Goal: Entertainment & Leisure: Consume media (video, audio)

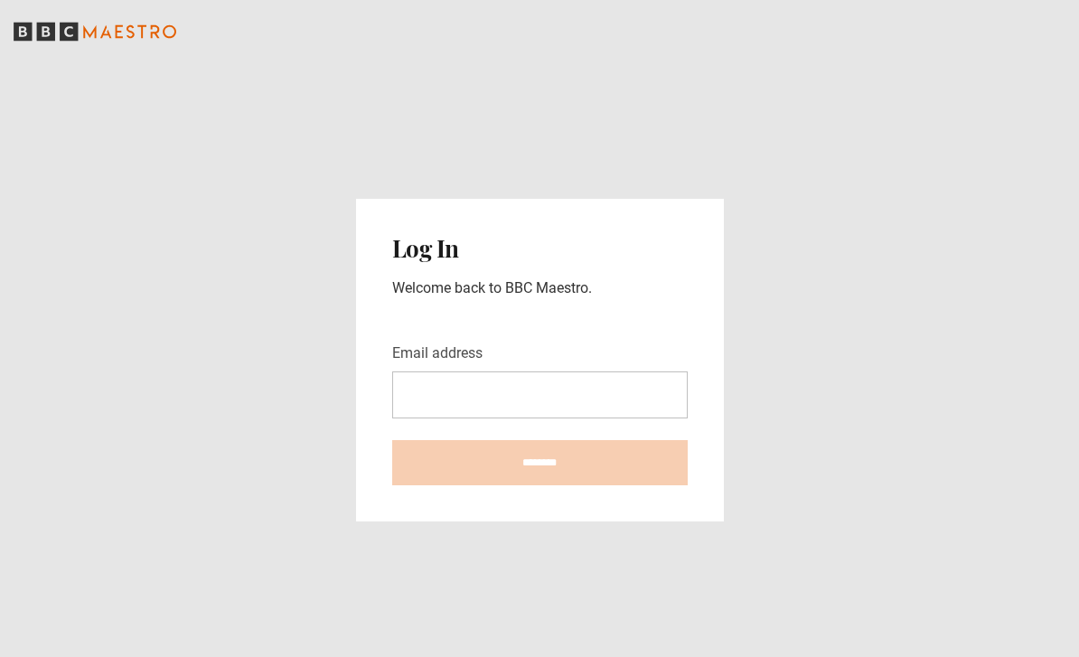
click at [539, 412] on input "Email address" at bounding box center [539, 394] width 295 height 47
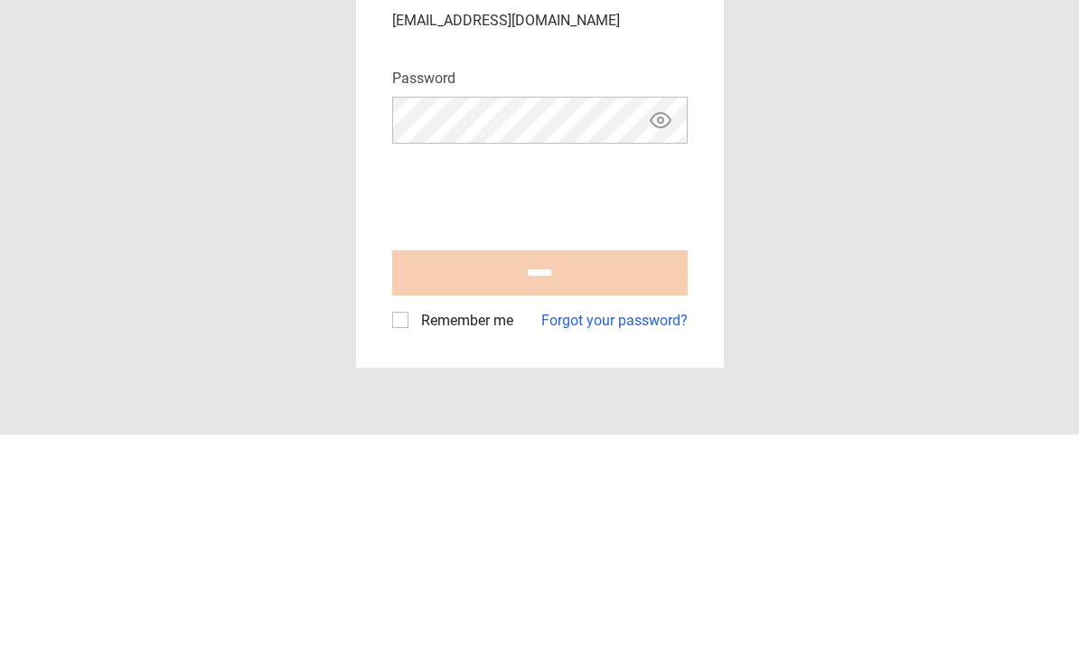
scroll to position [58, 0]
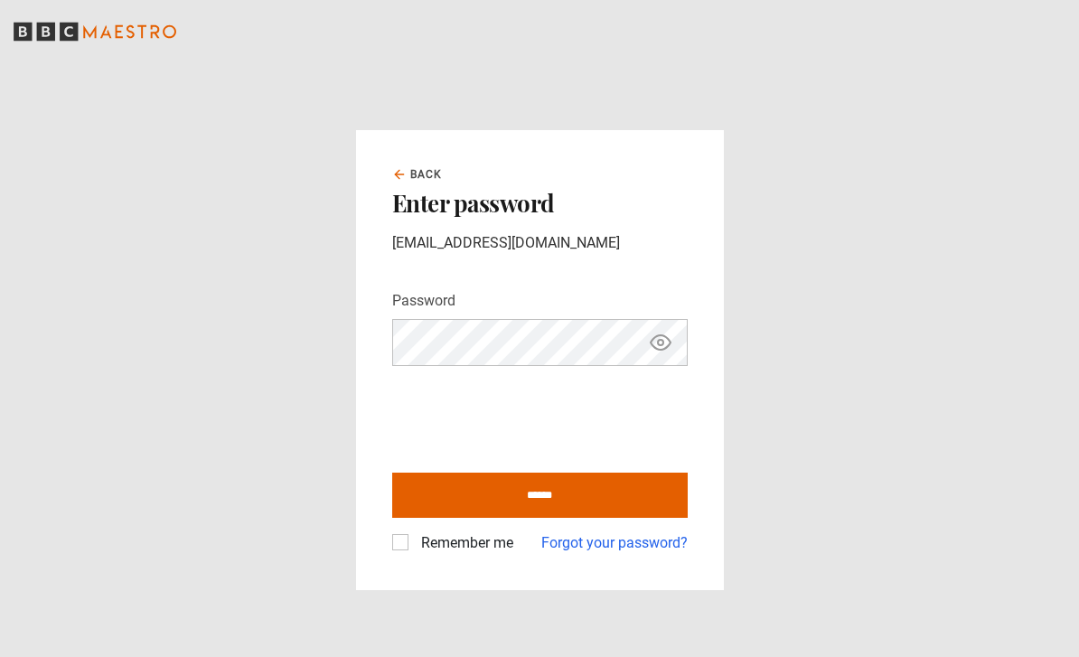
click at [530, 473] on input "******" at bounding box center [539, 495] width 295 height 45
type input "**********"
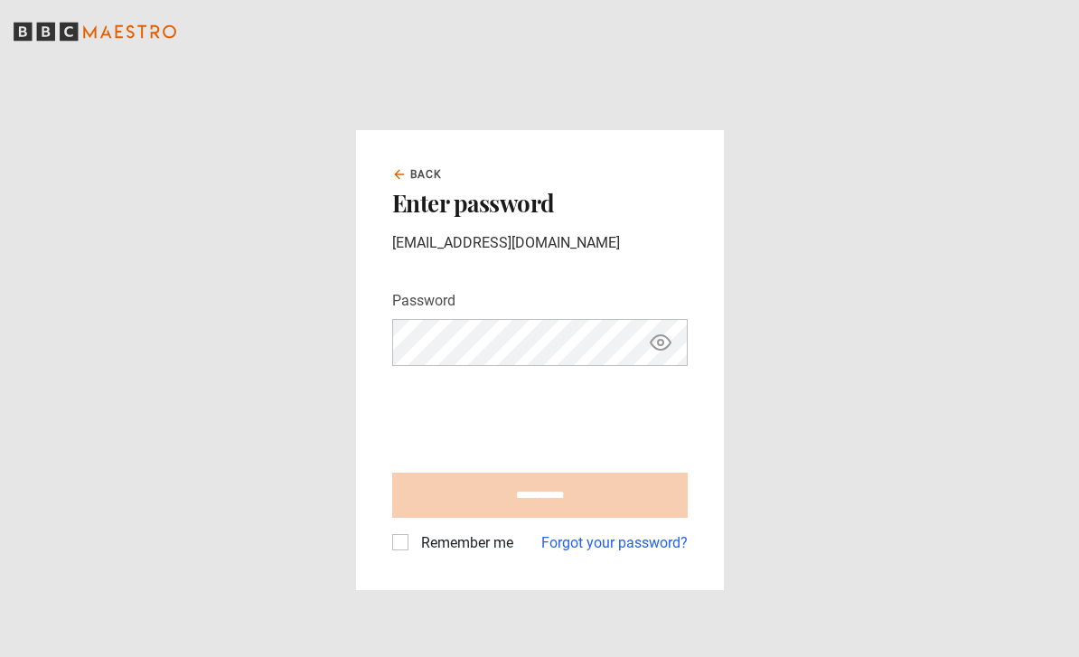
click at [463, 532] on label "Remember me" at bounding box center [463, 543] width 99 height 22
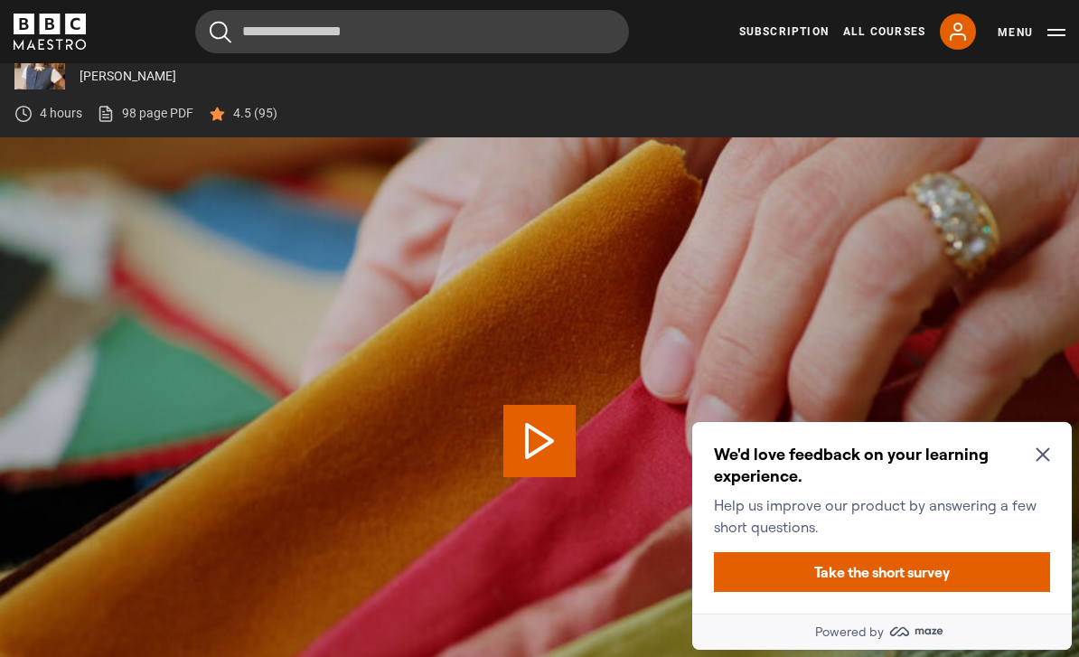
click at [1048, 451] on icon "Close Maze Prompt" at bounding box center [1043, 454] width 14 height 14
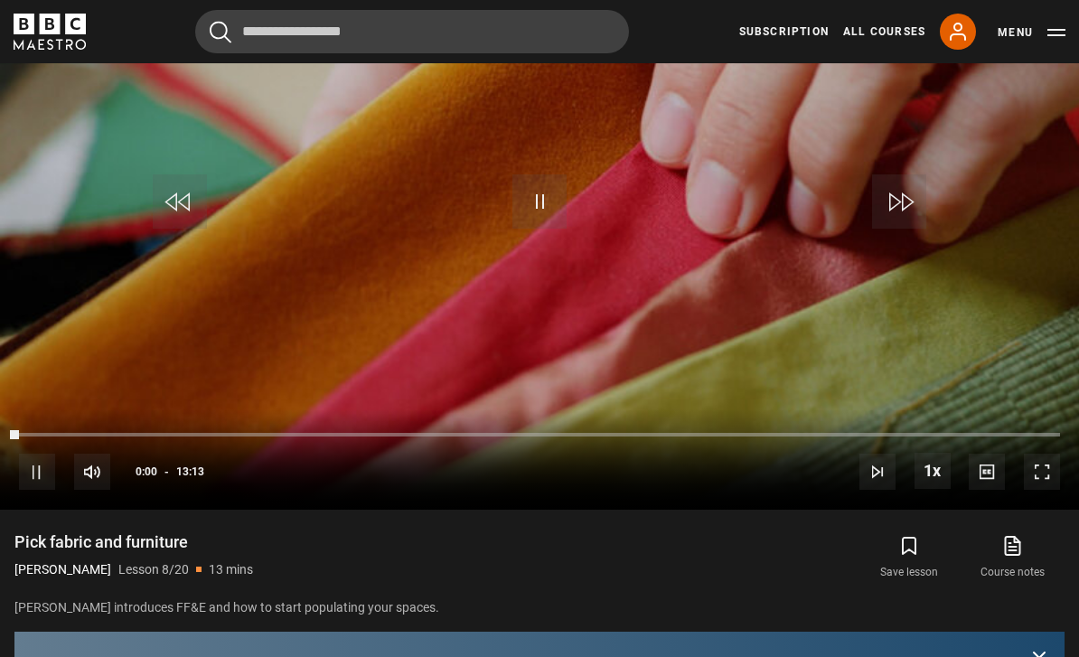
scroll to position [907, 0]
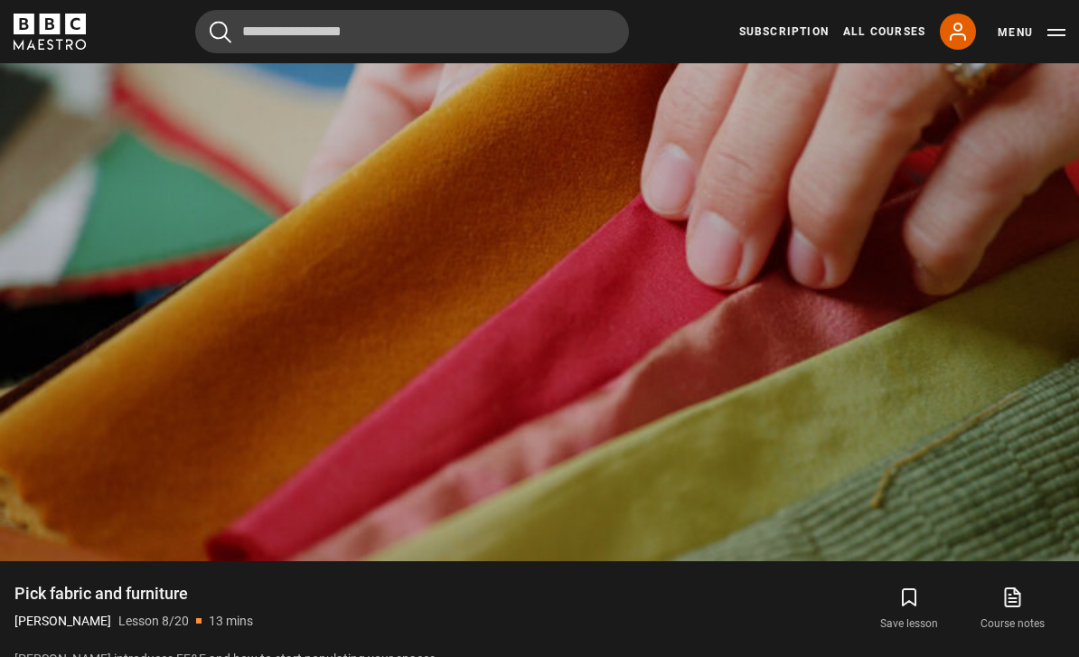
click at [954, 447] on video-js "Video Player is loading. Play Lesson Pick fabric and furniture 10s Skip Back 10…" at bounding box center [539, 257] width 1079 height 607
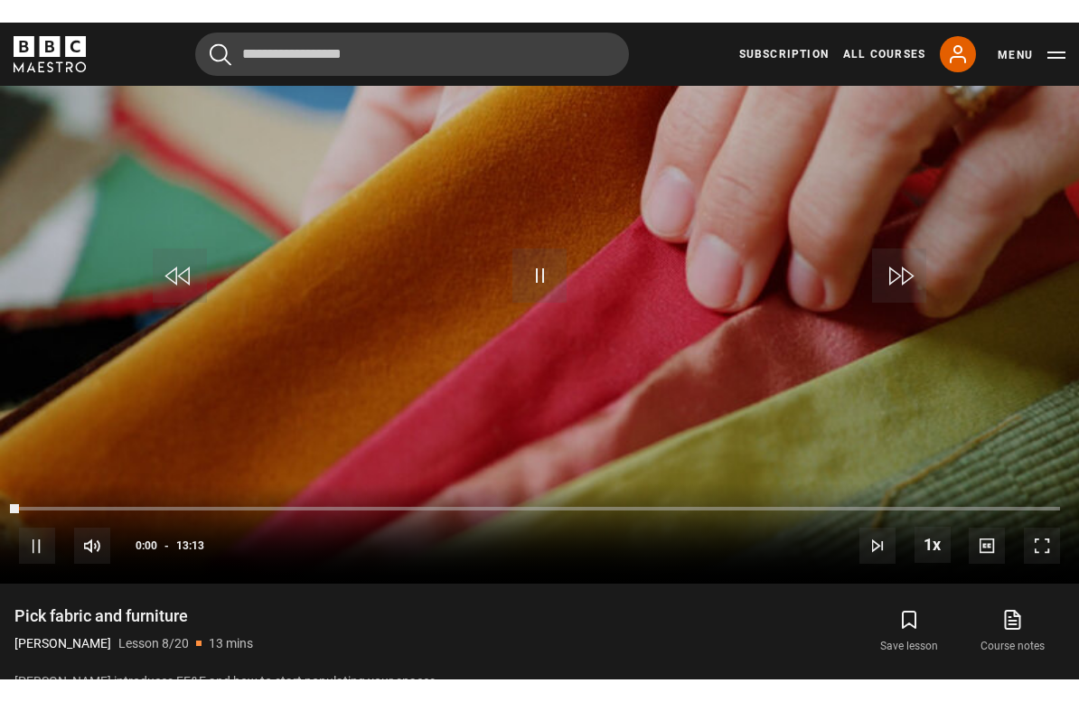
scroll to position [22, 0]
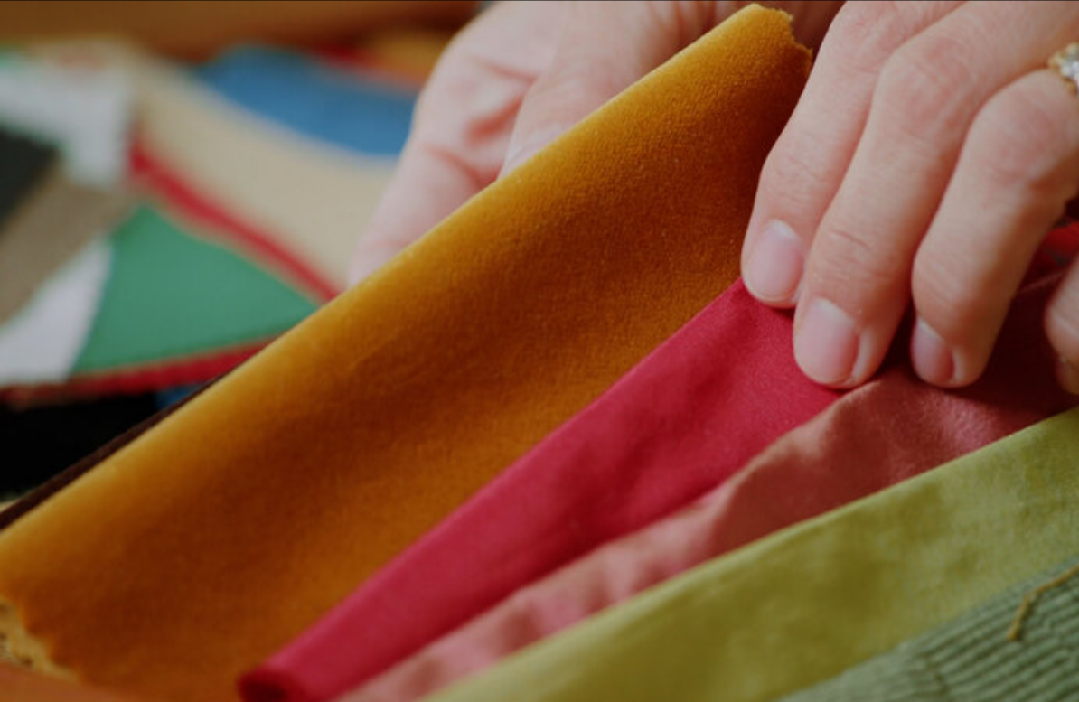
click at [569, 394] on button "Pause" at bounding box center [539, 364] width 63 height 81
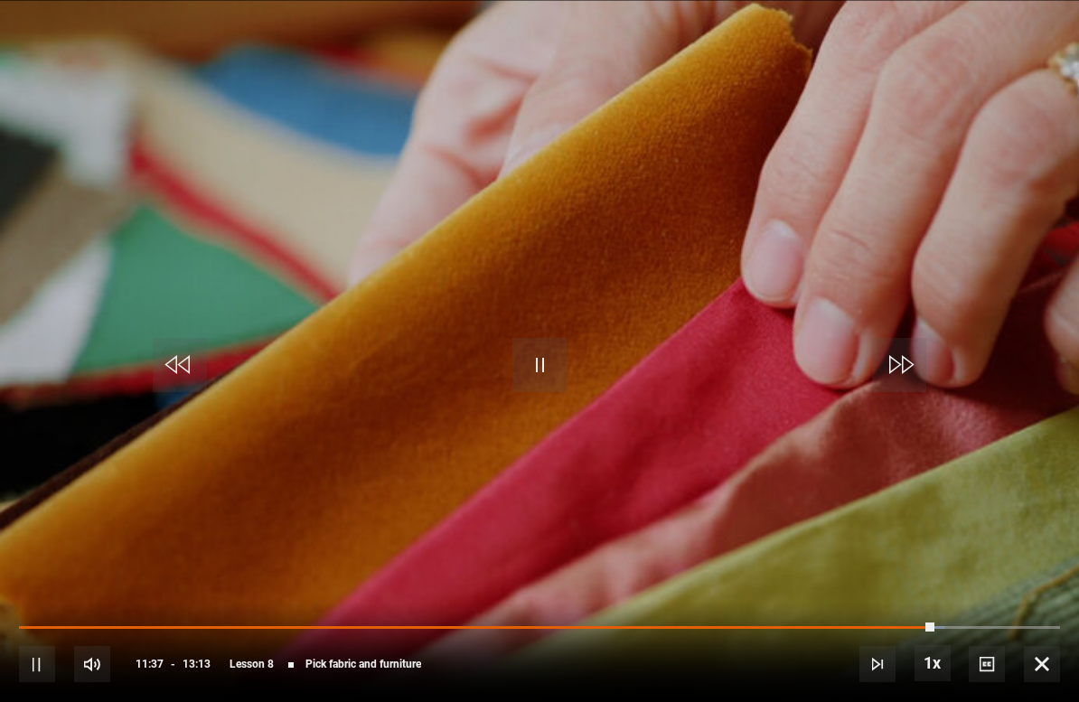
click at [44, 622] on div "10s Skip Back 10 seconds Pause 10s Skip Forward 10 seconds Loaded : 88.88% Paus…" at bounding box center [539, 652] width 1079 height 100
click at [43, 617] on div "10s Skip Back 10 seconds Pause 10s Skip Forward 10 seconds Loaded : 88.88% Paus…" at bounding box center [539, 652] width 1079 height 100
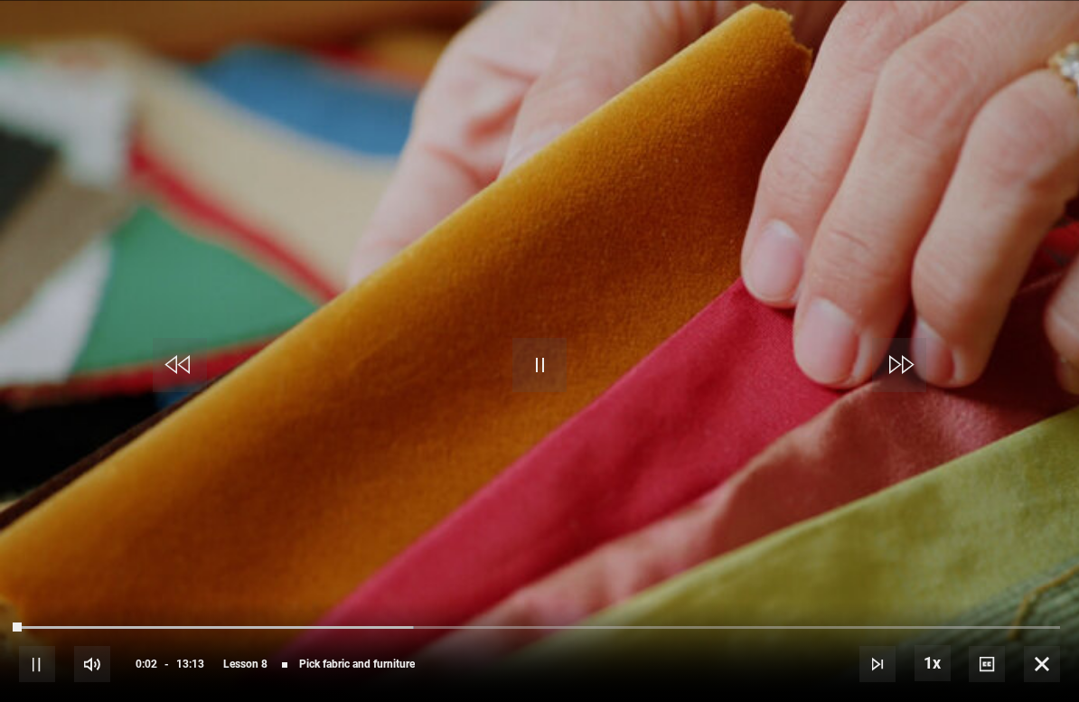
click at [19, 630] on div "Progress Bar" at bounding box center [20, 628] width 3 height 4
click at [492, 377] on video-js "Video Player is loading. Play Lesson Pick fabric and furniture 10s Skip Back 10…" at bounding box center [539, 351] width 1079 height 702
click at [566, 373] on span "Video Player" at bounding box center [539, 365] width 54 height 54
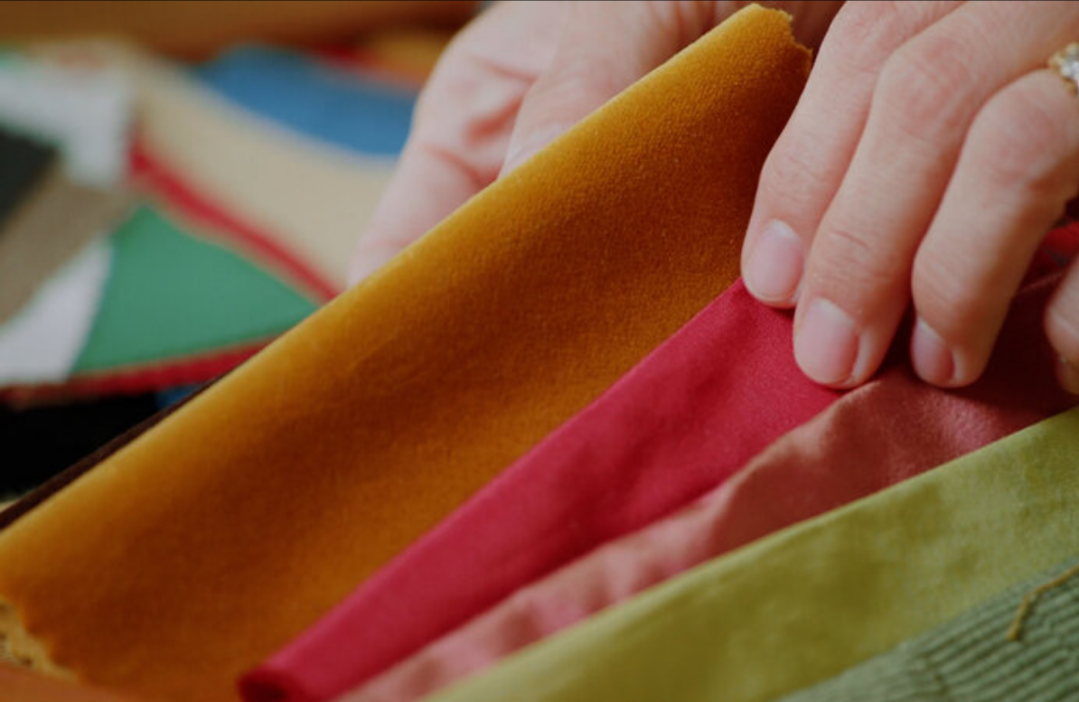
click at [708, 418] on video-js "Video Player is loading. Play Lesson Pick fabric and furniture 10s Skip Back 10…" at bounding box center [539, 351] width 1079 height 702
click at [746, 480] on video-js "Video Player is loading. Play Lesson Pick fabric and furniture 10s Skip Back 10…" at bounding box center [539, 351] width 1079 height 702
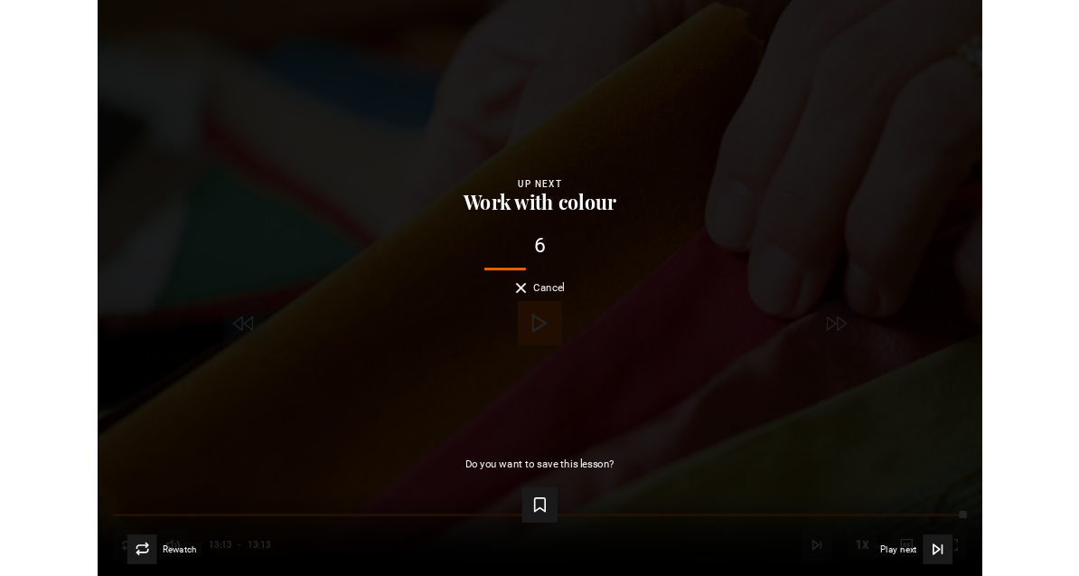
scroll to position [841, 0]
